Goal: Find specific page/section: Find specific page/section

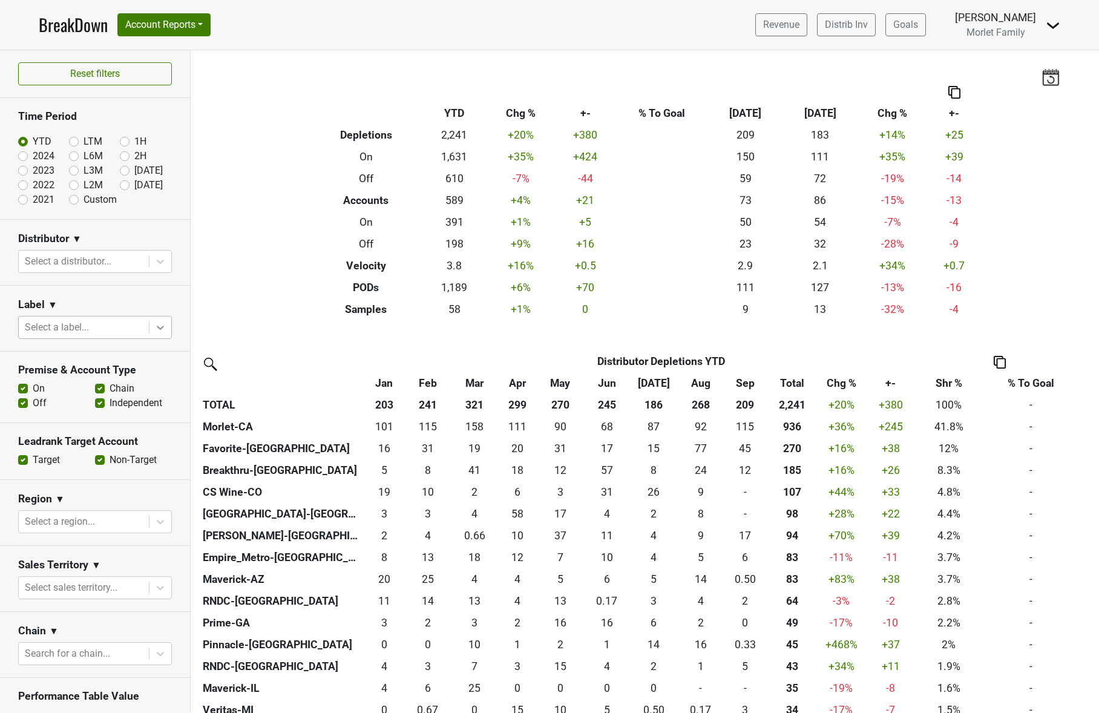
click at [154, 325] on icon at bounding box center [160, 327] width 12 height 12
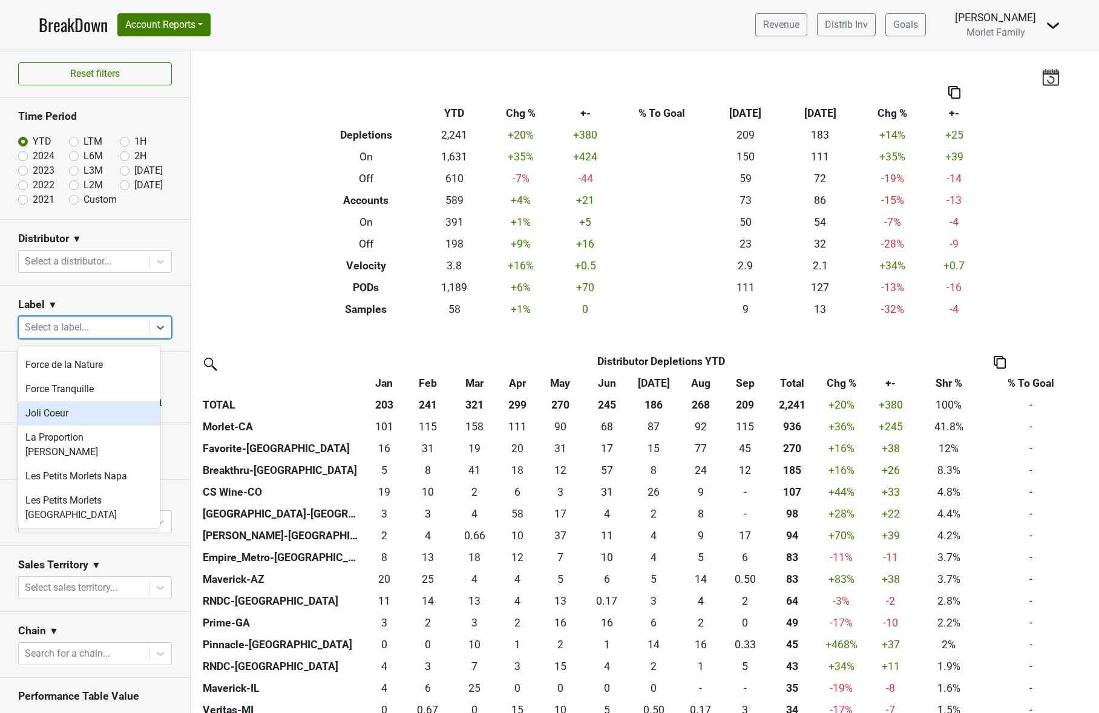
scroll to position [242, 0]
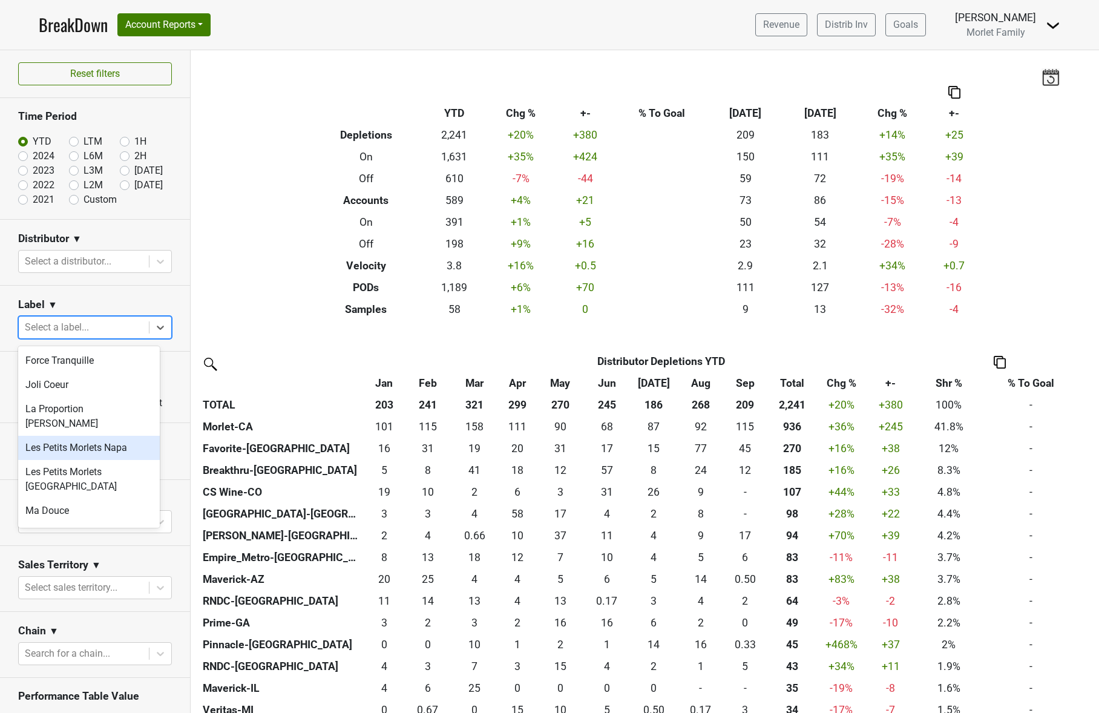
click at [99, 437] on div "Les Petits Morlets Napa" at bounding box center [89, 448] width 142 height 24
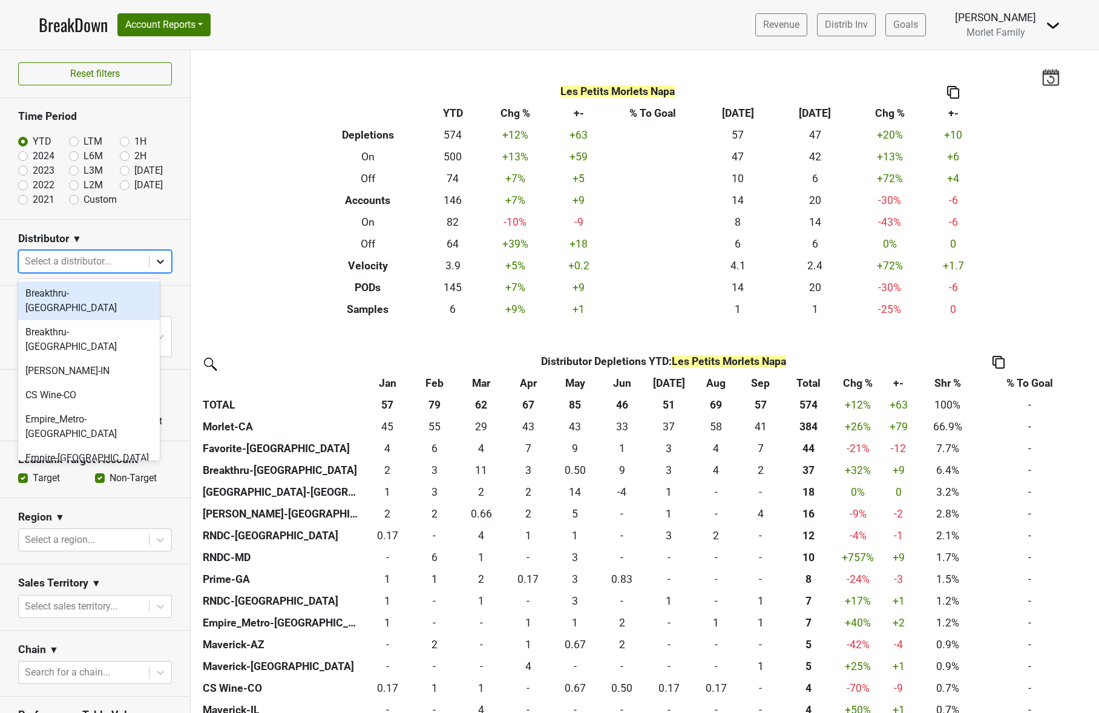
click at [157, 261] on icon at bounding box center [160, 262] width 7 height 4
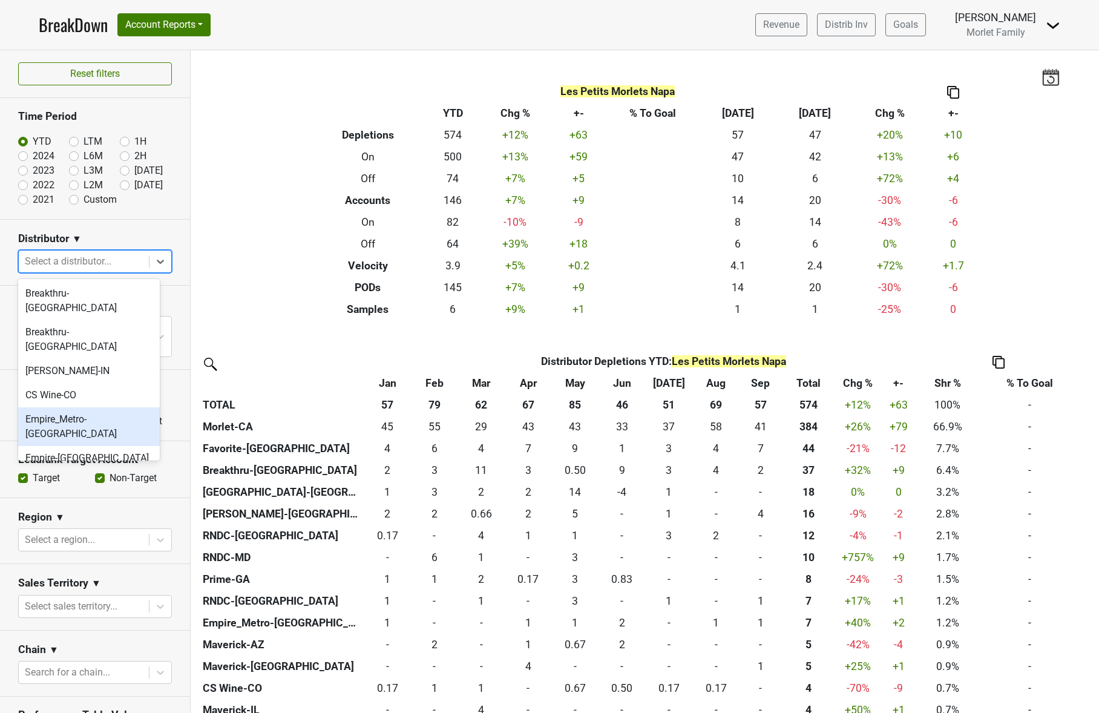
scroll to position [80, 0]
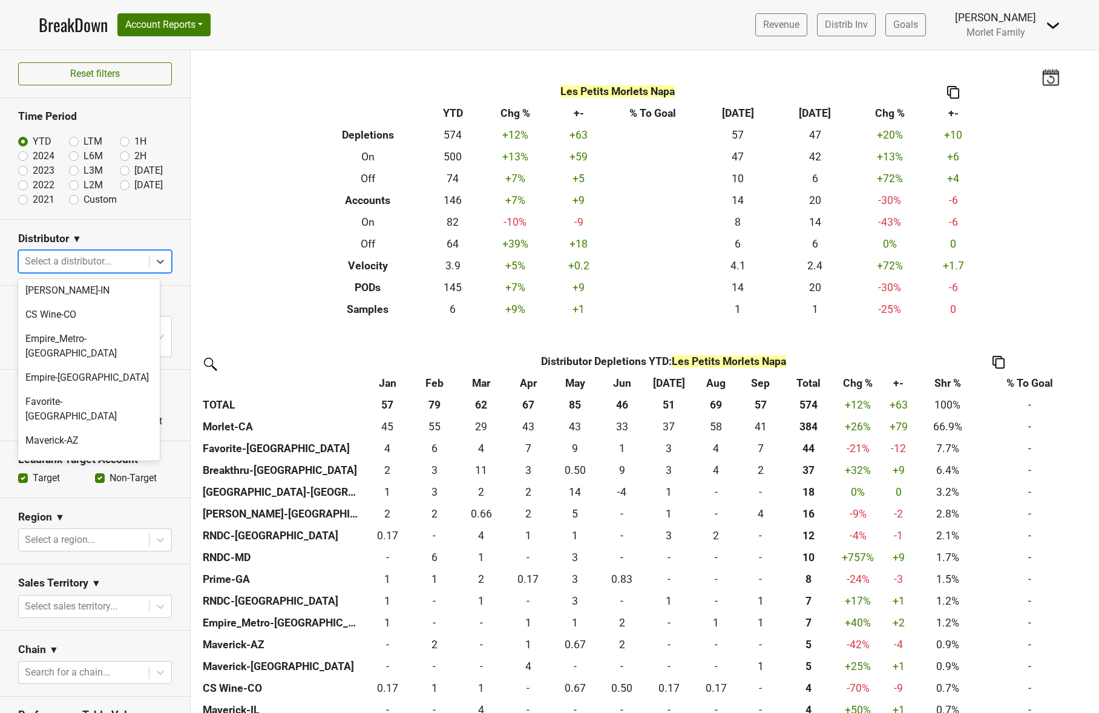
click at [95, 515] on div "Morlet-CA" at bounding box center [89, 527] width 142 height 24
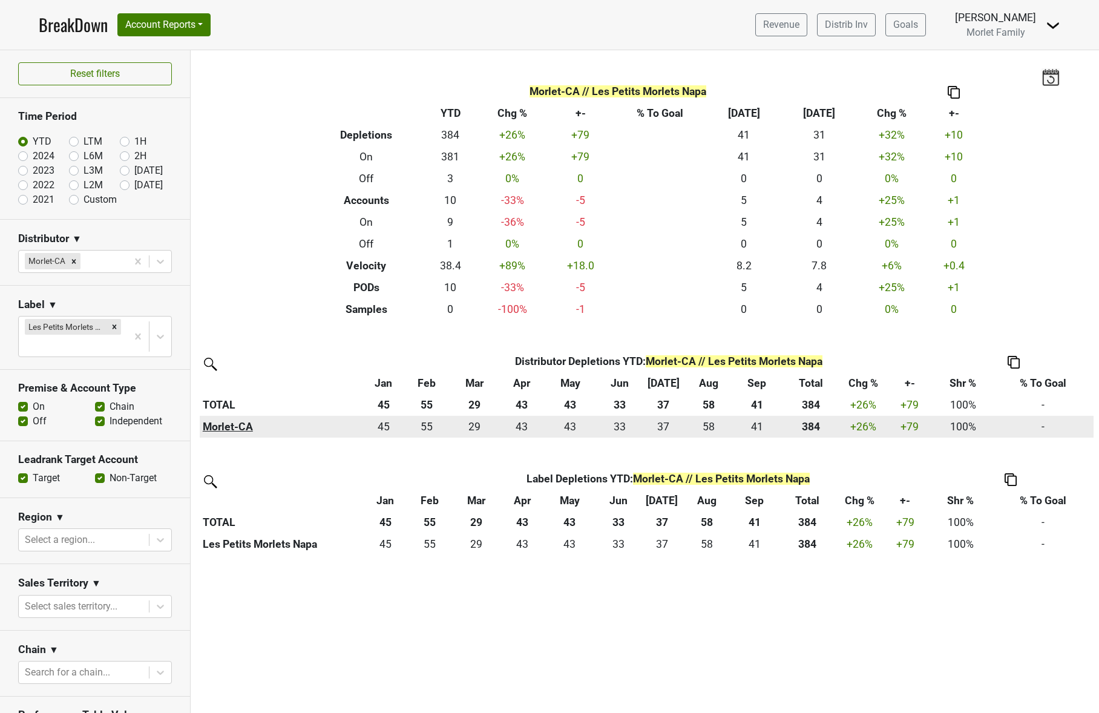
click at [236, 425] on th "Morlet-CA" at bounding box center [282, 427] width 164 height 22
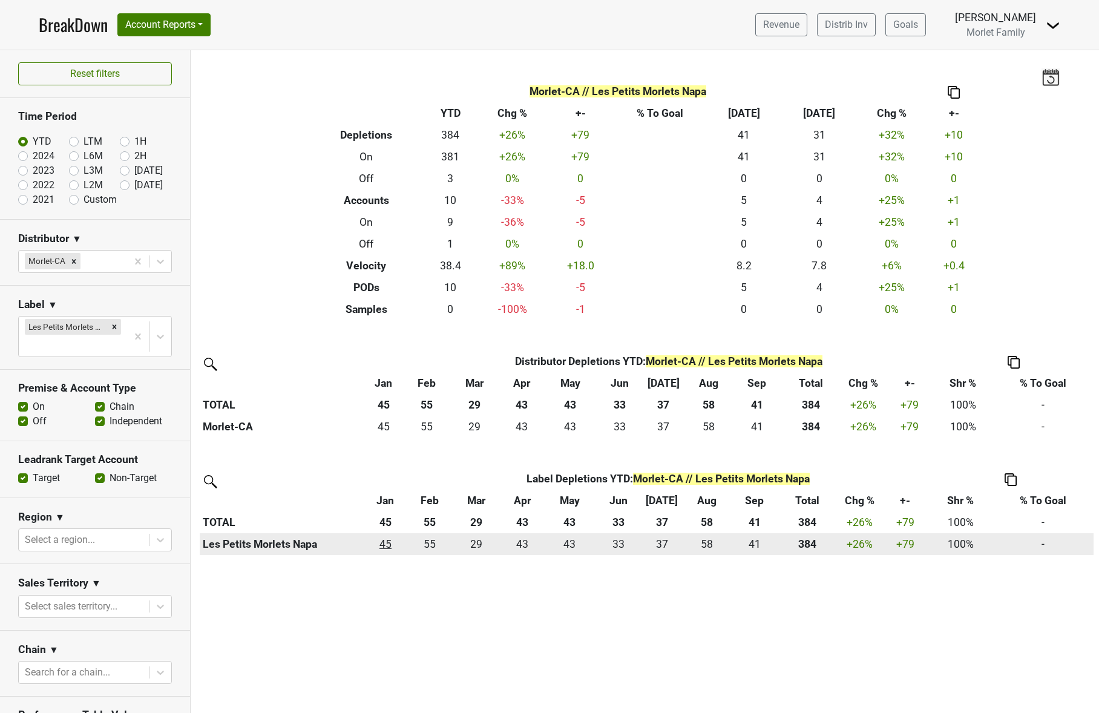
click at [382, 541] on div "45 45" at bounding box center [385, 544] width 38 height 16
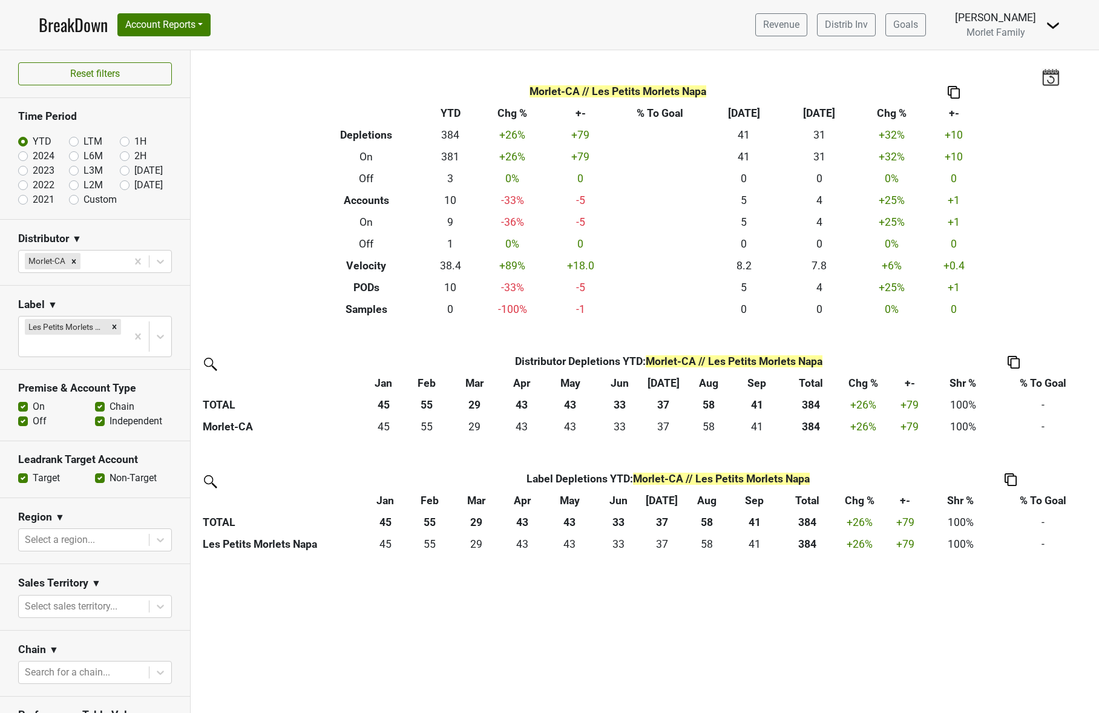
click at [961, 640] on div "Filters Morlet-CA // Les Petits Morlets Napa Breakdown Type YTD Chg % +- % To G…" at bounding box center [645, 381] width 908 height 663
click at [185, 23] on button "Account Reports" at bounding box center [163, 24] width 93 height 23
click at [185, 46] on link "SuperRanker" at bounding box center [171, 52] width 107 height 19
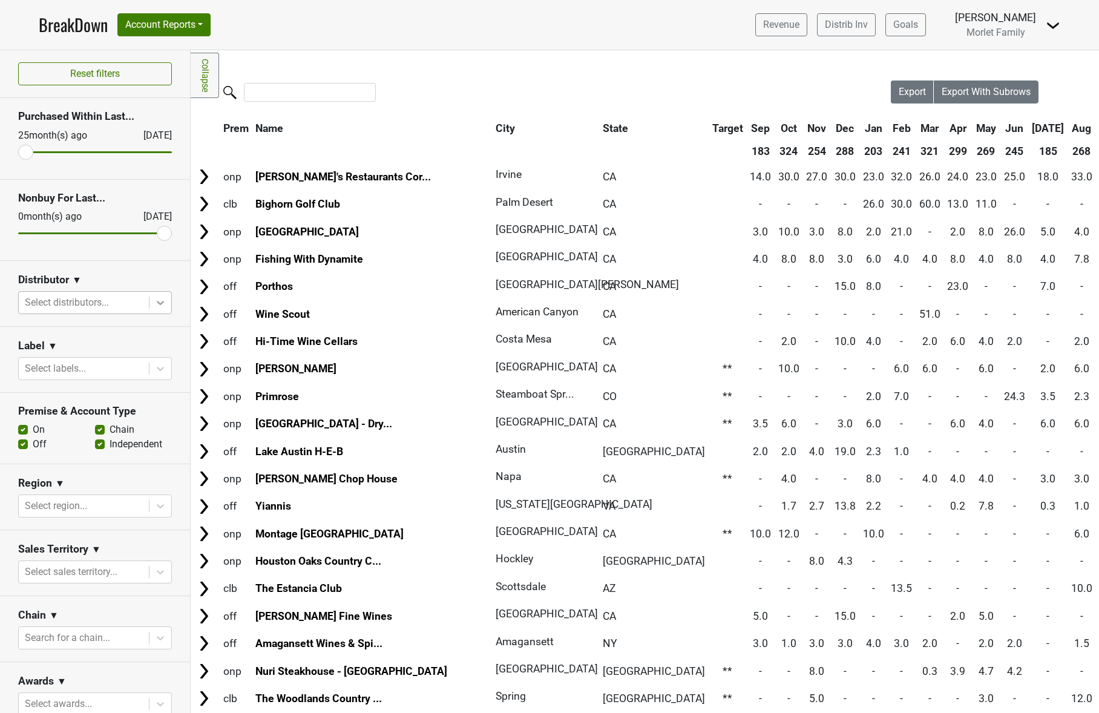
click at [154, 308] on icon at bounding box center [160, 302] width 12 height 12
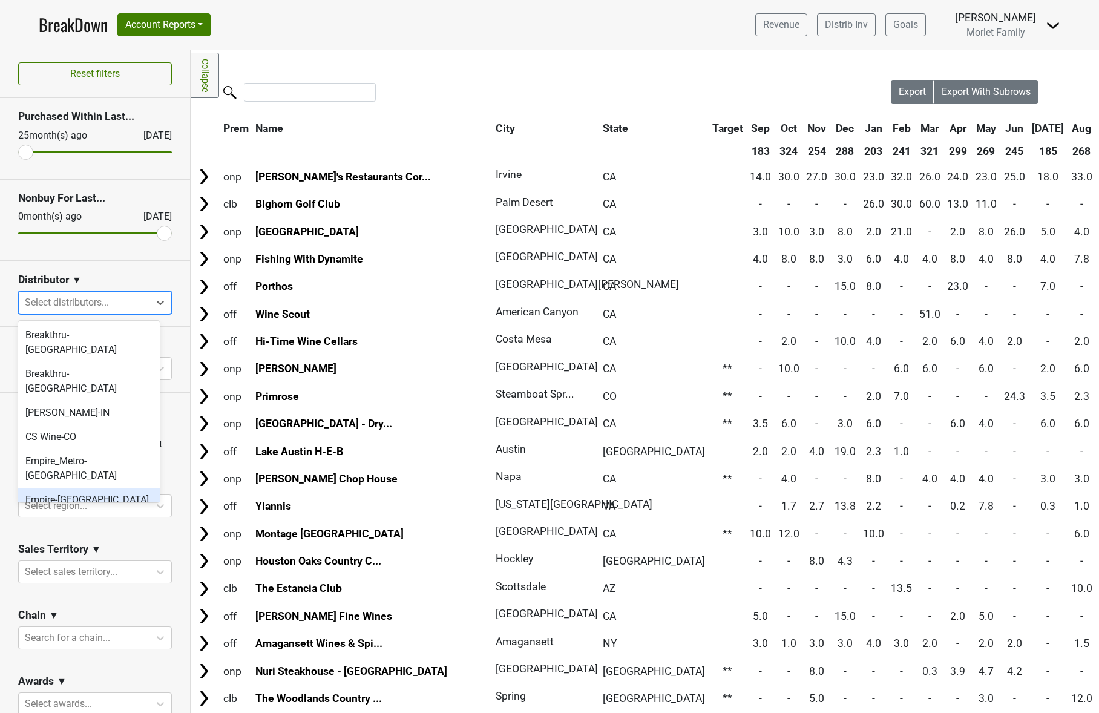
scroll to position [80, 0]
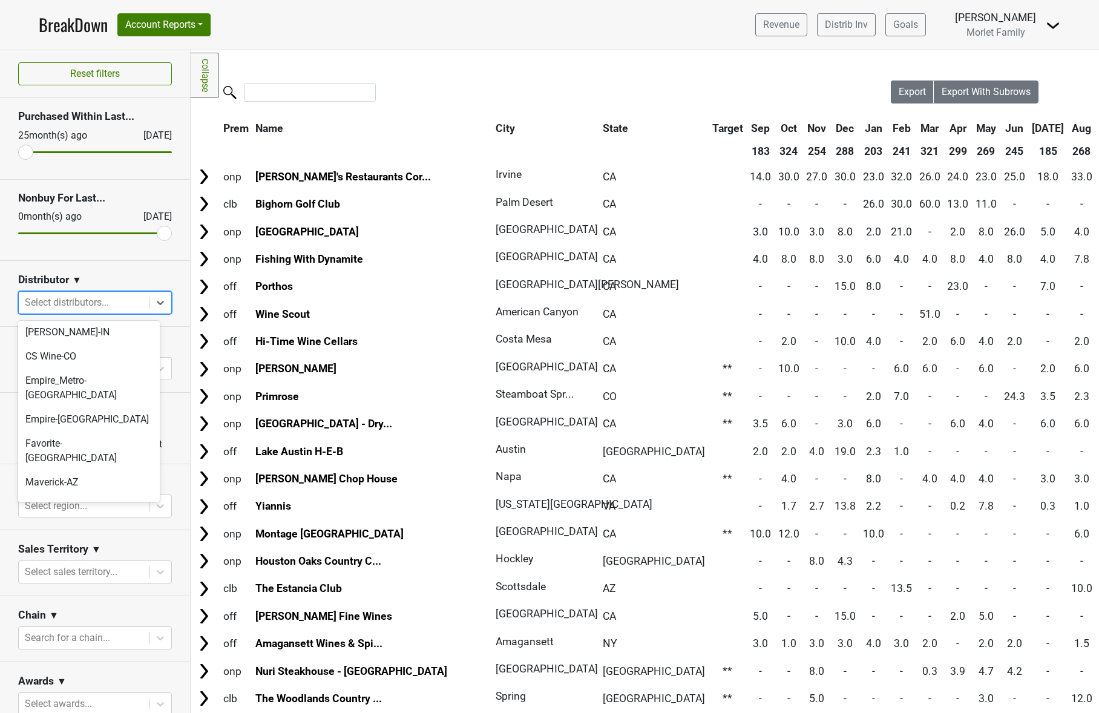
click at [88, 557] on div "Morlet-CA" at bounding box center [89, 569] width 142 height 24
